Goal: Navigation & Orientation: Find specific page/section

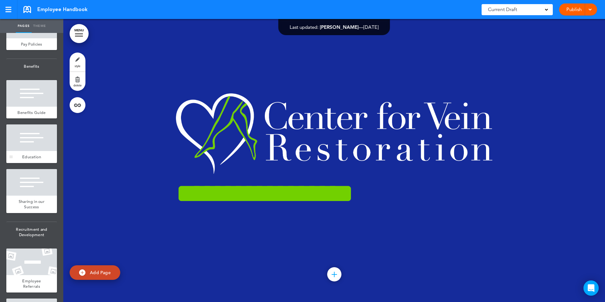
scroll to position [1202, 0]
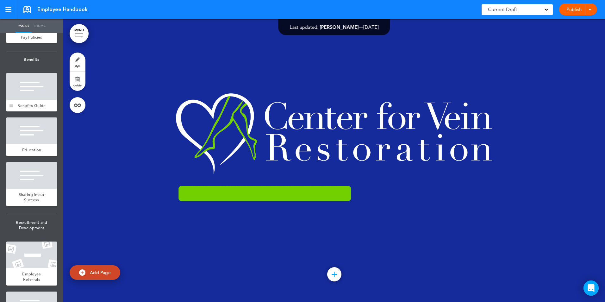
click at [34, 112] on div "Benefits Guide" at bounding box center [31, 106] width 51 height 12
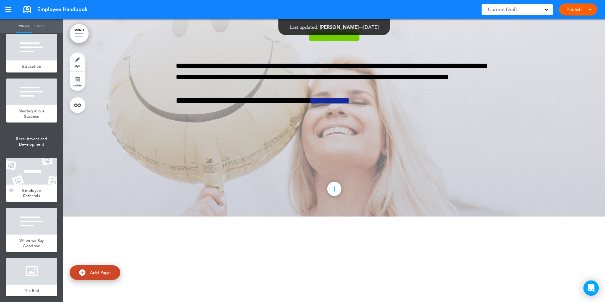
scroll to position [1297, 0]
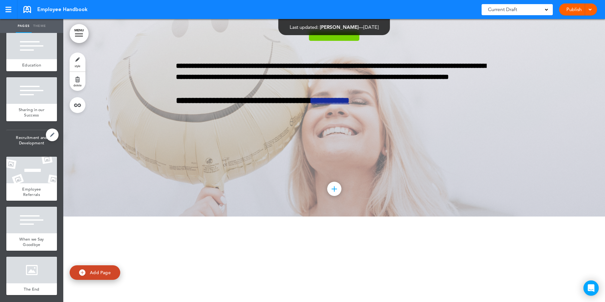
click at [27, 151] on span "Recruitment and Development" at bounding box center [31, 140] width 51 height 21
click at [27, 183] on div at bounding box center [31, 170] width 51 height 27
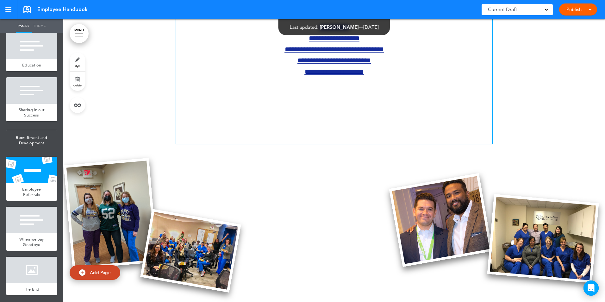
scroll to position [9408, 0]
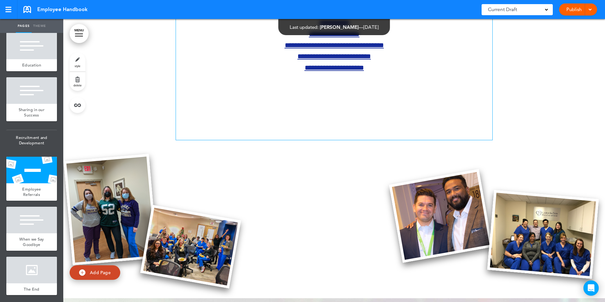
click at [324, 38] on span "**********" at bounding box center [334, 34] width 51 height 7
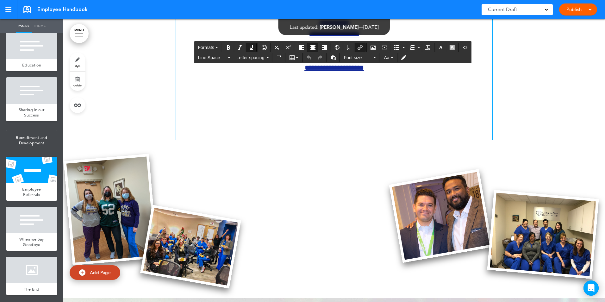
click at [323, 38] on span "**********" at bounding box center [334, 34] width 51 height 7
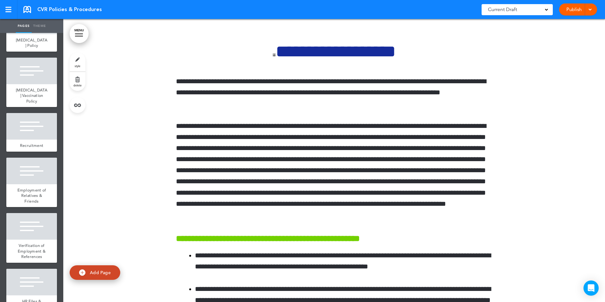
scroll to position [1424, 0]
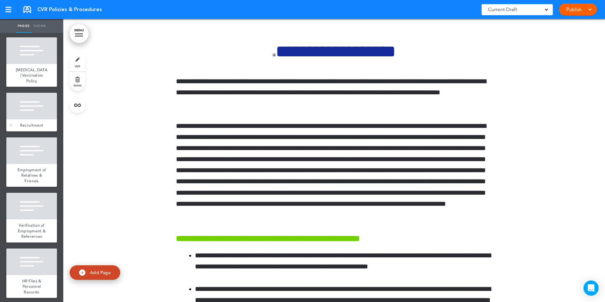
click at [29, 119] on div at bounding box center [31, 106] width 51 height 27
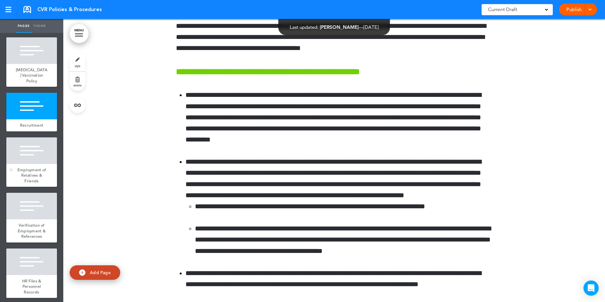
click at [30, 164] on div at bounding box center [31, 150] width 51 height 27
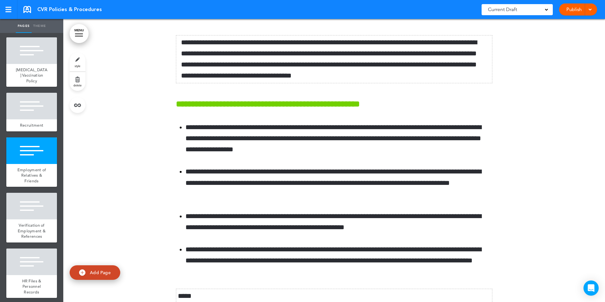
scroll to position [23617, 0]
